Goal: Navigation & Orientation: Find specific page/section

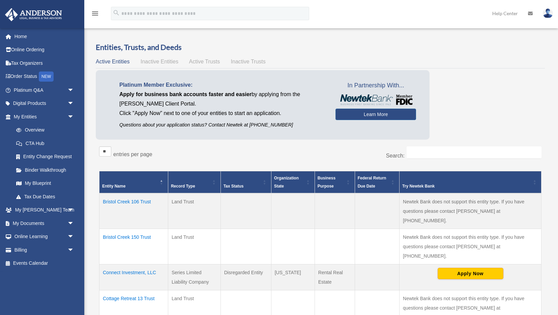
scroll to position [66, 0]
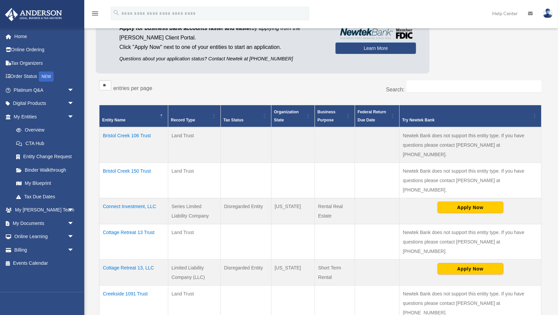
click at [549, 13] on img at bounding box center [547, 13] width 10 height 10
click at [529, 14] on icon at bounding box center [530, 13] width 5 height 5
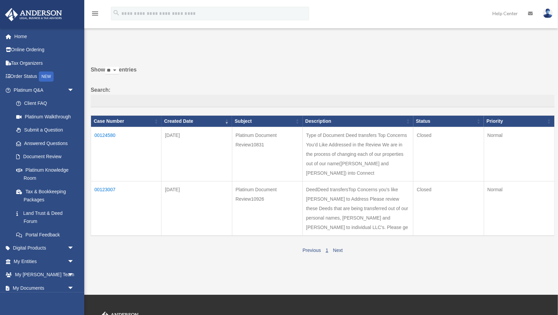
click at [431, 8] on div "menu search Site Menu add [EMAIL_ADDRESS][DOMAIN_NAME] My Profile Reset Passwor…" at bounding box center [278, 16] width 547 height 23
click at [22, 36] on link "Home" at bounding box center [45, 36] width 80 height 13
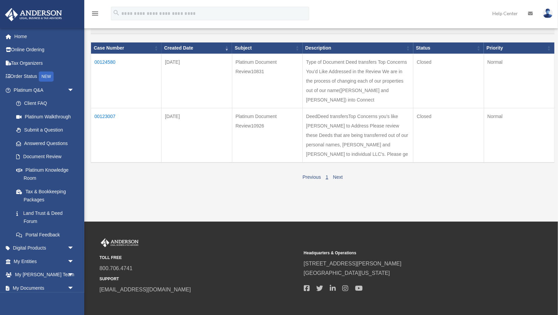
scroll to position [144, 0]
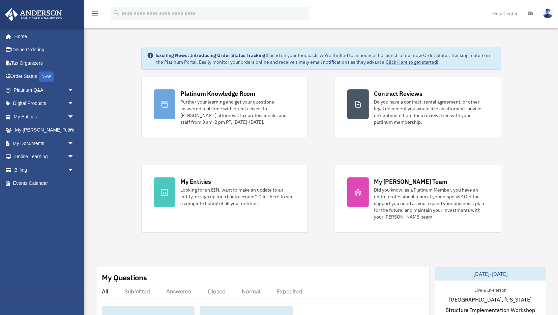
click at [99, 12] on icon "menu" at bounding box center [95, 13] width 8 height 8
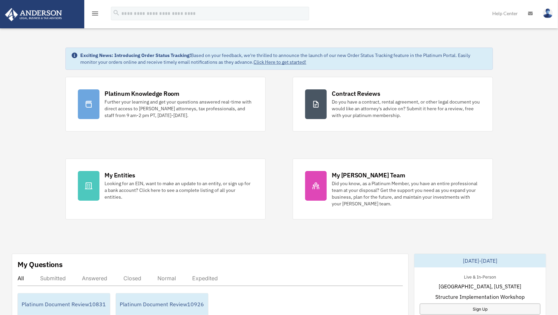
click at [98, 12] on icon "menu" at bounding box center [95, 13] width 8 height 8
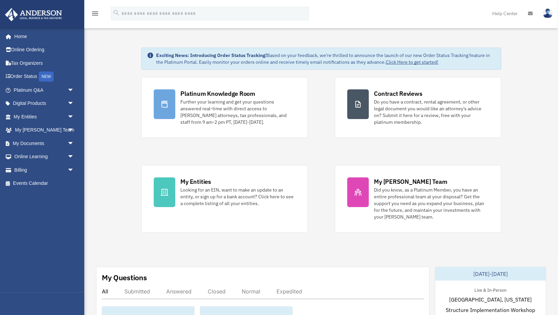
click at [507, 13] on link "Help Center" at bounding box center [505, 13] width 36 height 27
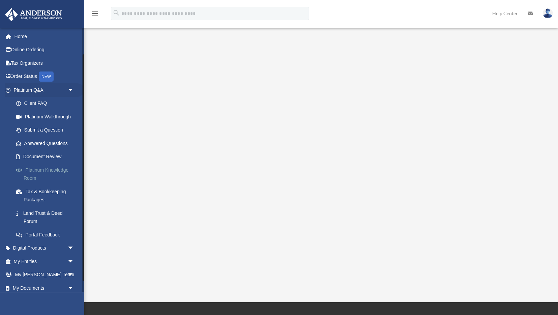
scroll to position [44, 0]
